Goal: Task Accomplishment & Management: Manage account settings

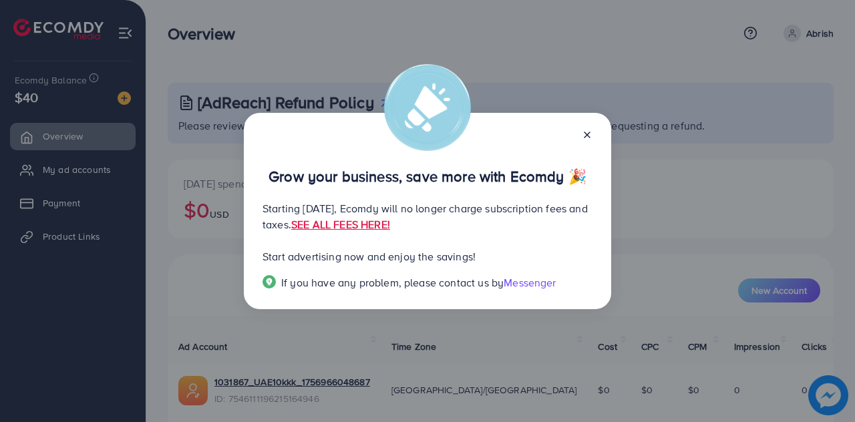
click at [585, 138] on icon at bounding box center [587, 135] width 11 height 11
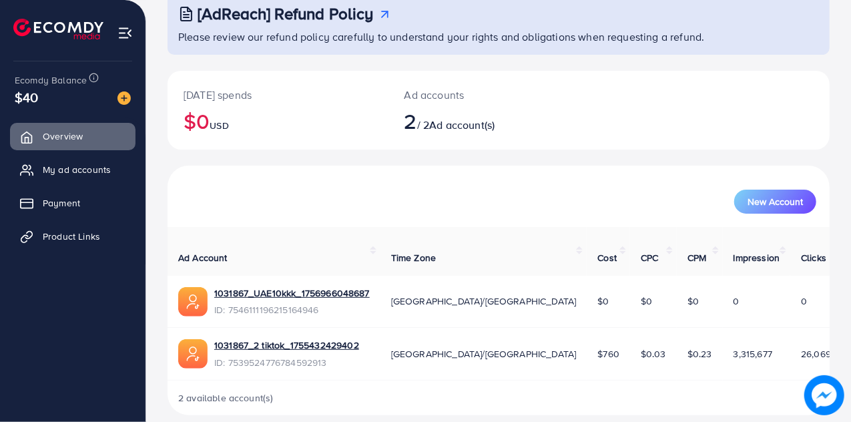
scroll to position [89, 0]
click at [88, 177] on link "My ad accounts" at bounding box center [73, 169] width 126 height 27
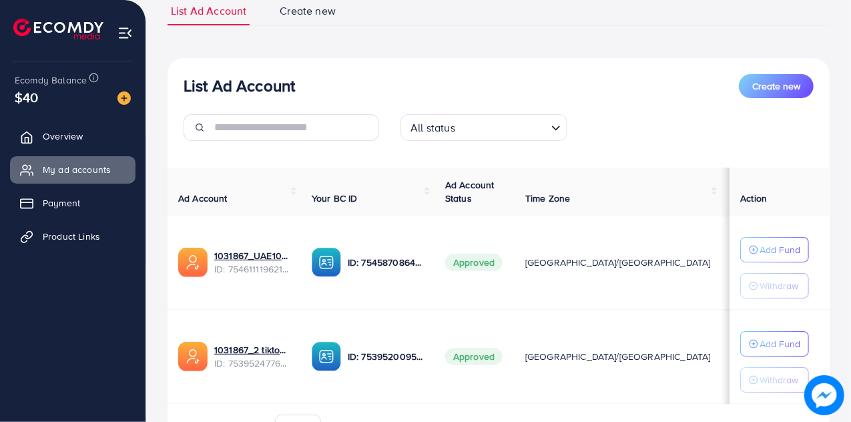
scroll to position [178, 0]
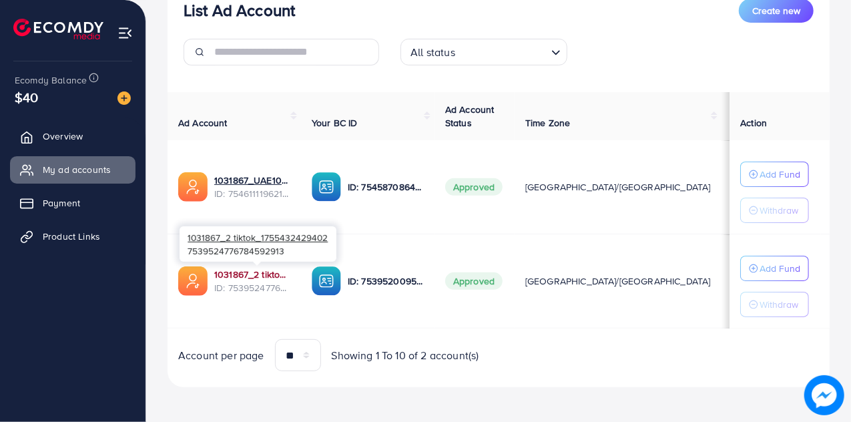
click at [236, 276] on link "1031867_2 tiktok_1755432429402" at bounding box center [252, 274] width 76 height 13
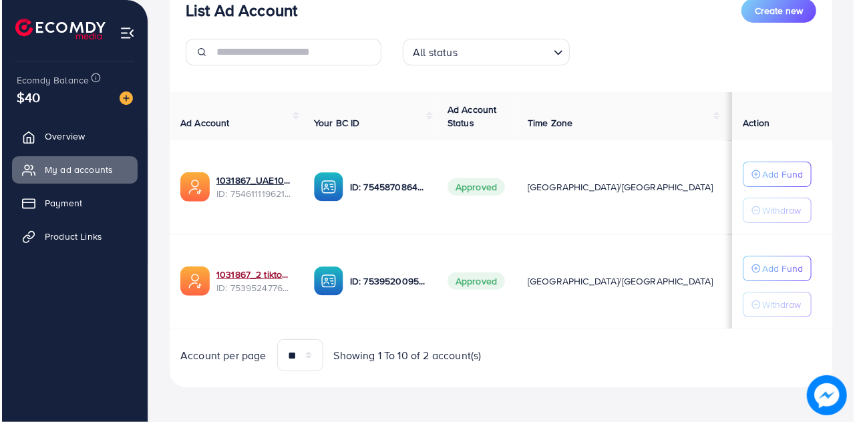
scroll to position [0, 0]
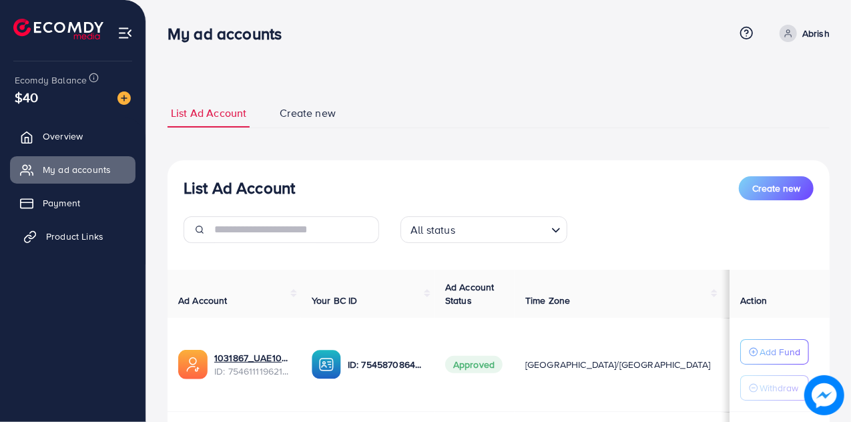
click at [71, 238] on span "Product Links" at bounding box center [74, 236] width 57 height 13
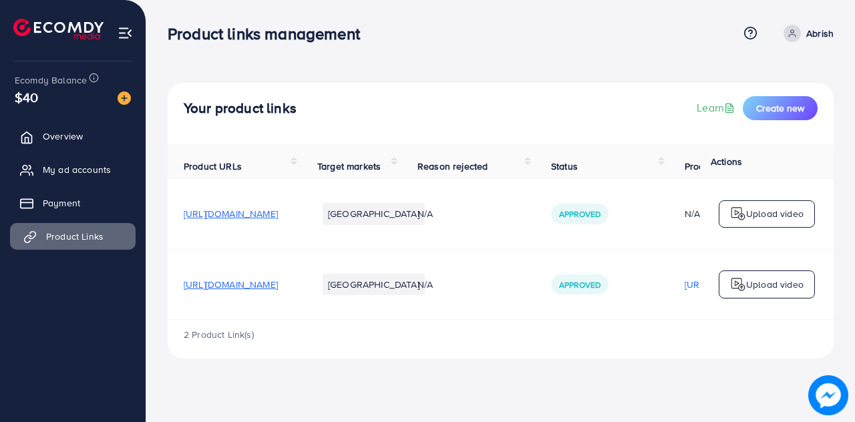
click at [79, 241] on span "Product Links" at bounding box center [74, 236] width 57 height 13
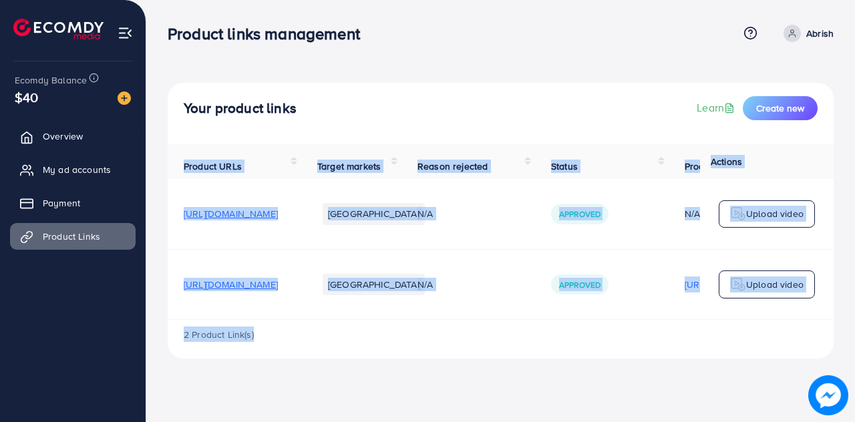
click at [391, 326] on div "Product URLs Target markets Reason rejected Status Product video Status video A…" at bounding box center [501, 251] width 666 height 214
drag, startPoint x: 391, startPoint y: 326, endPoint x: 389, endPoint y: 337, distance: 10.9
click at [390, 333] on div "Product URLs Target markets Reason rejected Status Product video Status video A…" at bounding box center [501, 251] width 666 height 214
click at [389, 339] on div "2 Product Link(s)" at bounding box center [501, 339] width 666 height 39
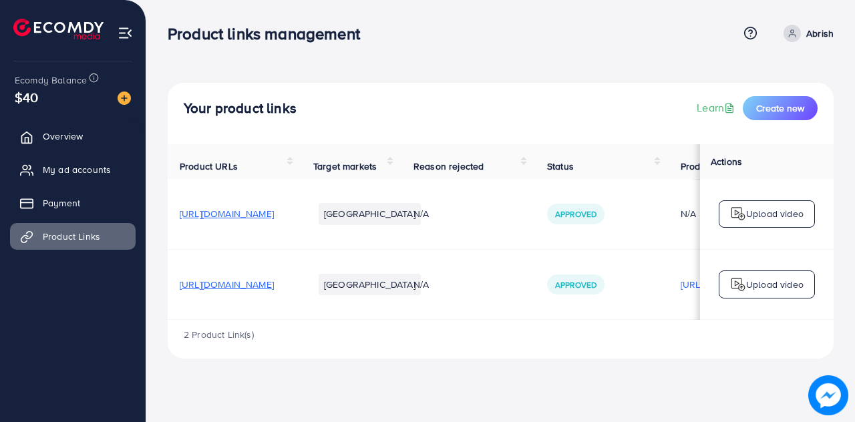
scroll to position [0, 1]
